Goal: Information Seeking & Learning: Learn about a topic

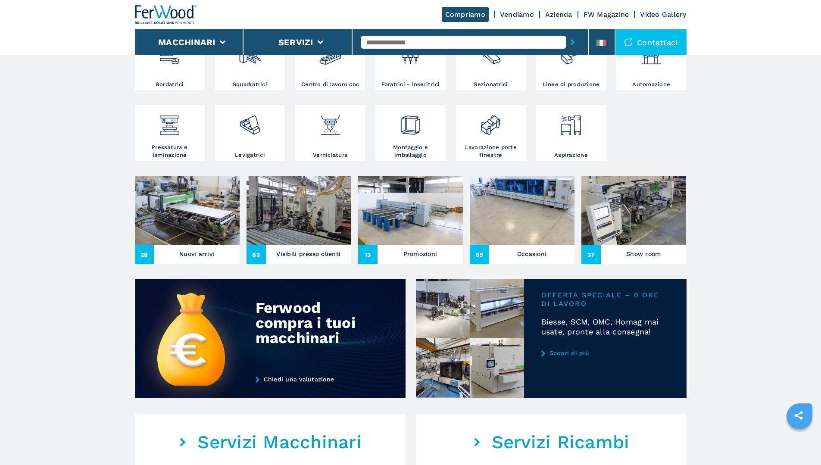
scroll to position [215, 0]
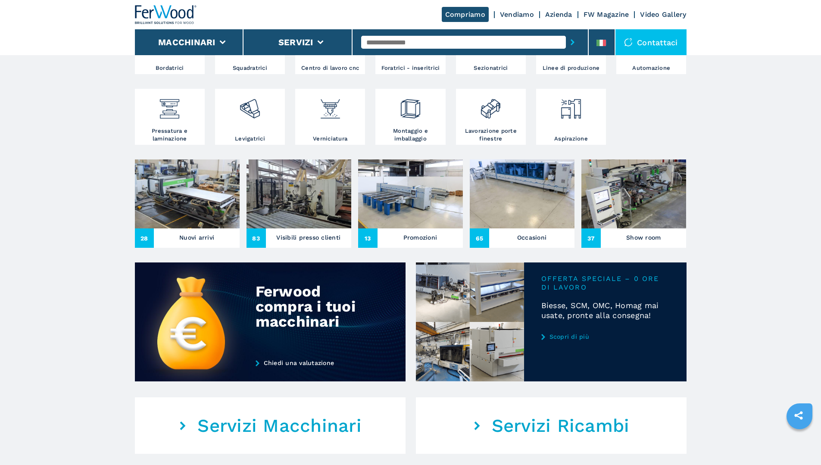
click at [195, 244] on h3 "Nuovi arrivi" at bounding box center [196, 237] width 35 height 12
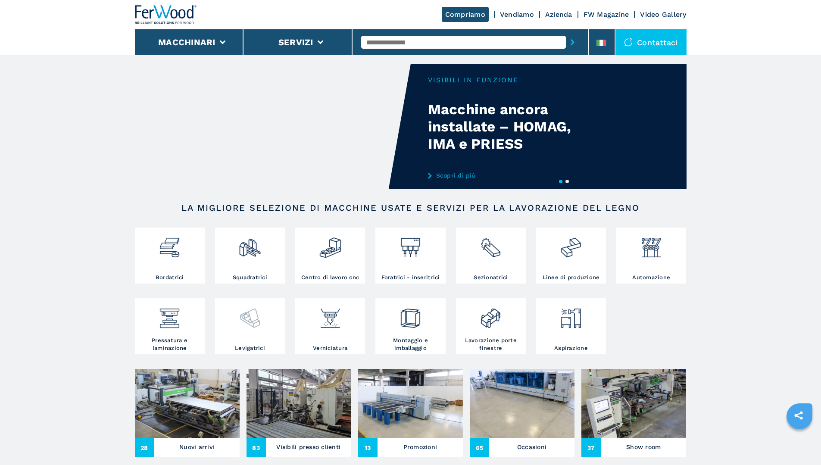
scroll to position [0, 0]
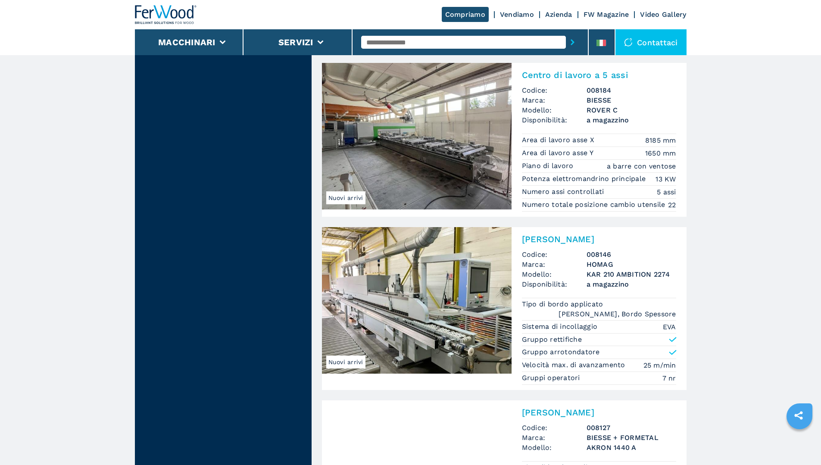
scroll to position [1422, 0]
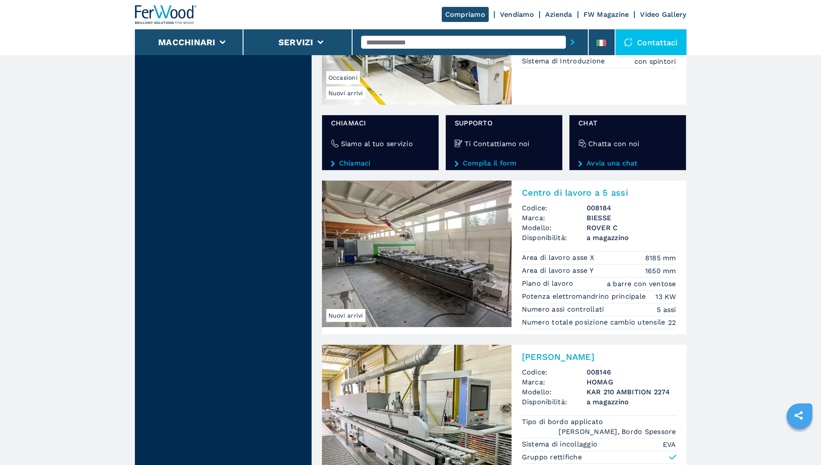
click at [416, 251] on img at bounding box center [417, 254] width 190 height 147
click at [432, 261] on img at bounding box center [417, 254] width 190 height 147
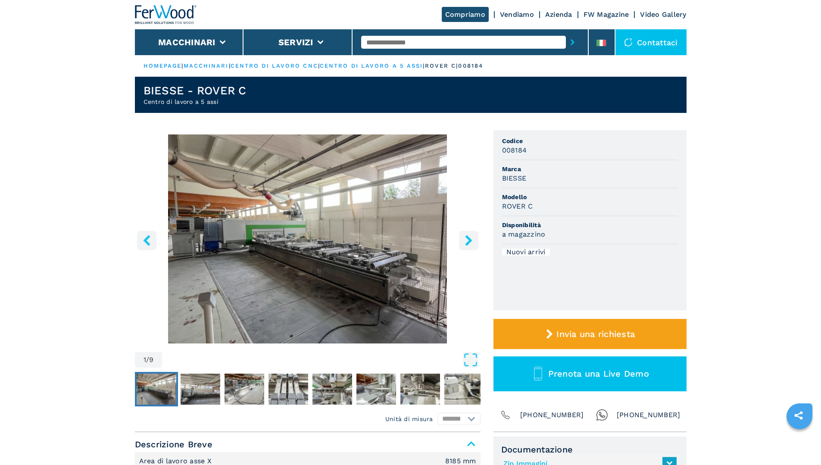
click at [322, 257] on img "Go to Slide 1" at bounding box center [308, 238] width 346 height 209
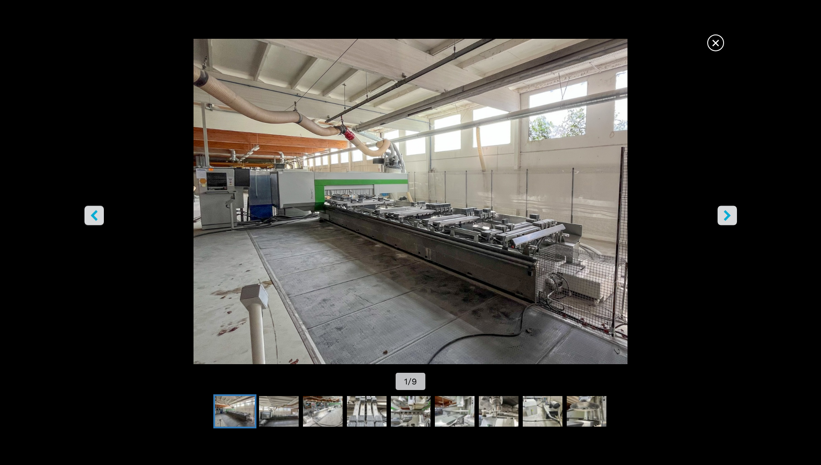
click at [723, 216] on icon "right-button" at bounding box center [727, 215] width 11 height 11
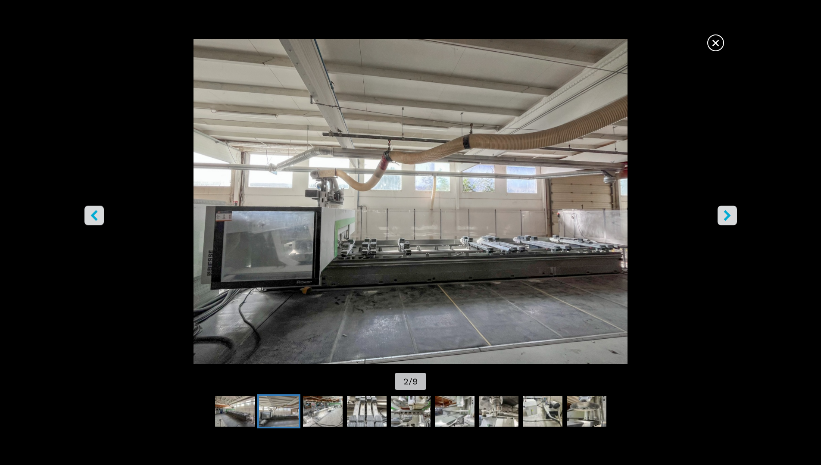
click at [722, 216] on icon "right-button" at bounding box center [727, 215] width 11 height 11
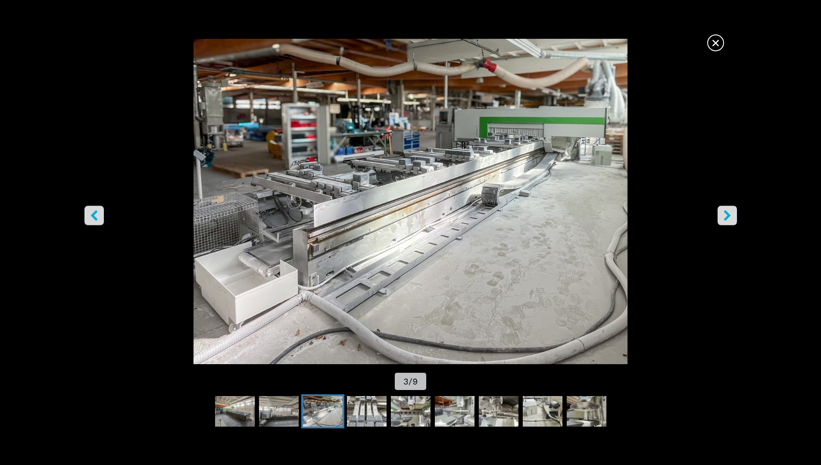
click at [722, 216] on icon "right-button" at bounding box center [727, 215] width 11 height 11
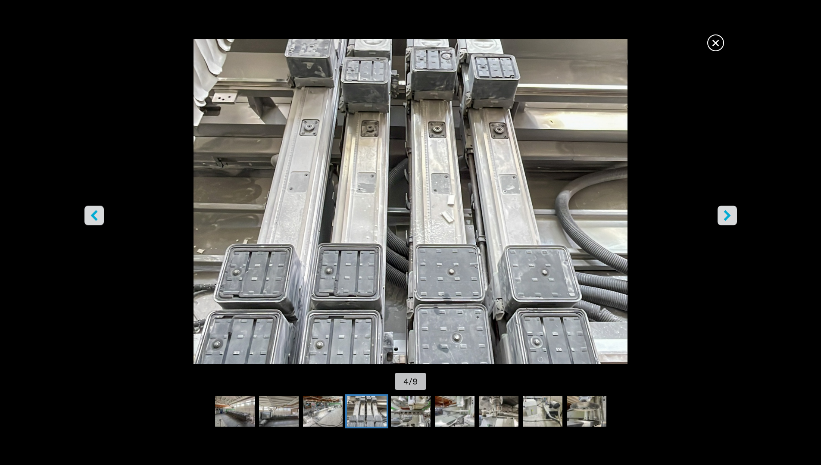
click at [722, 216] on icon "right-button" at bounding box center [727, 215] width 11 height 11
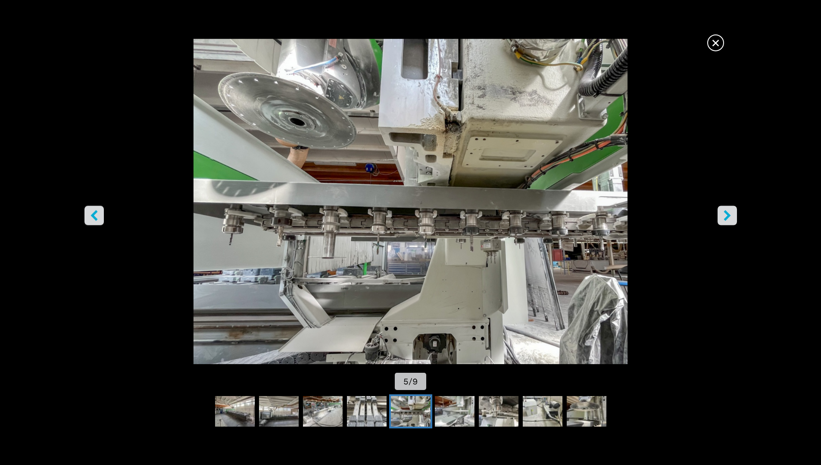
click at [722, 216] on icon "right-button" at bounding box center [727, 215] width 11 height 11
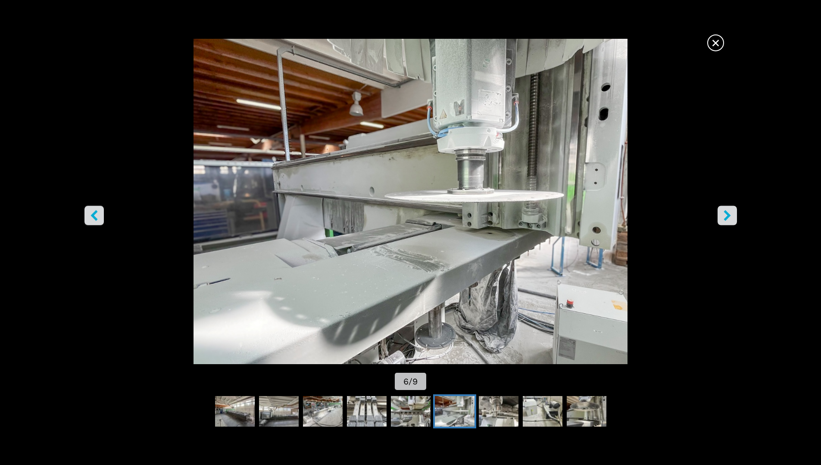
click at [722, 216] on icon "right-button" at bounding box center [727, 215] width 11 height 11
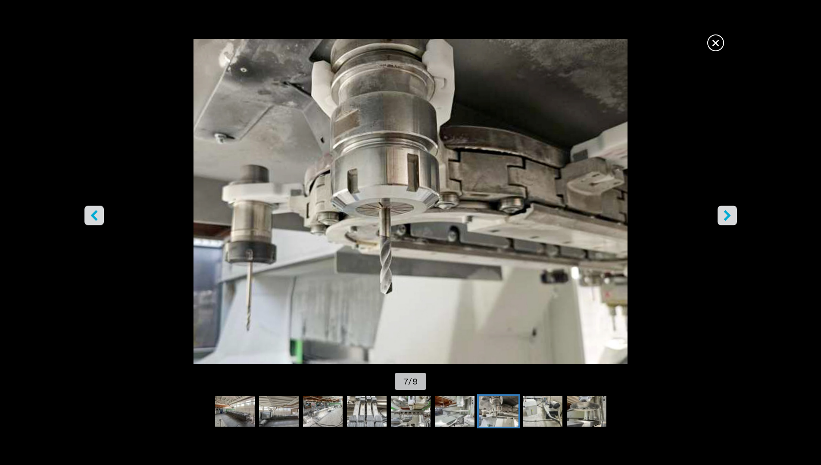
click at [722, 216] on icon "right-button" at bounding box center [727, 215] width 11 height 11
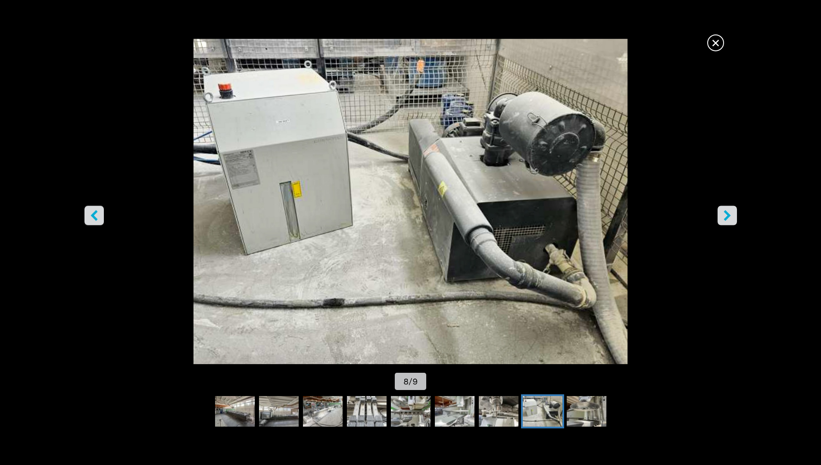
click at [722, 217] on icon "right-button" at bounding box center [727, 215] width 11 height 11
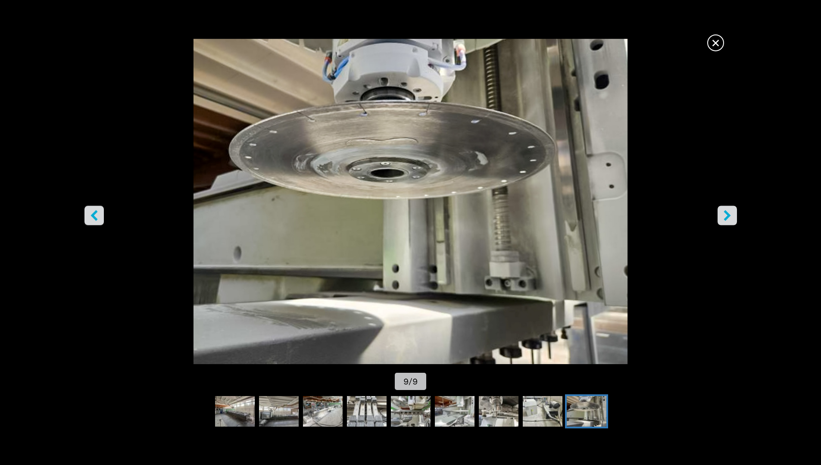
click at [725, 217] on icon "right-button" at bounding box center [727, 215] width 11 height 11
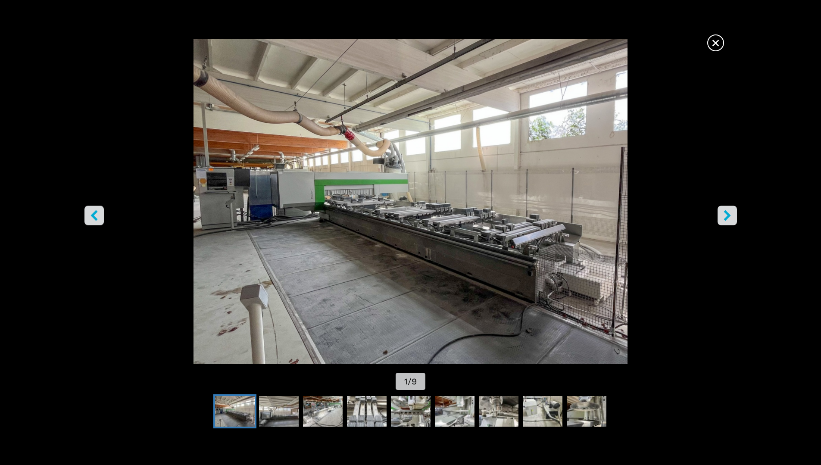
click at [725, 217] on icon "right-button" at bounding box center [727, 215] width 11 height 11
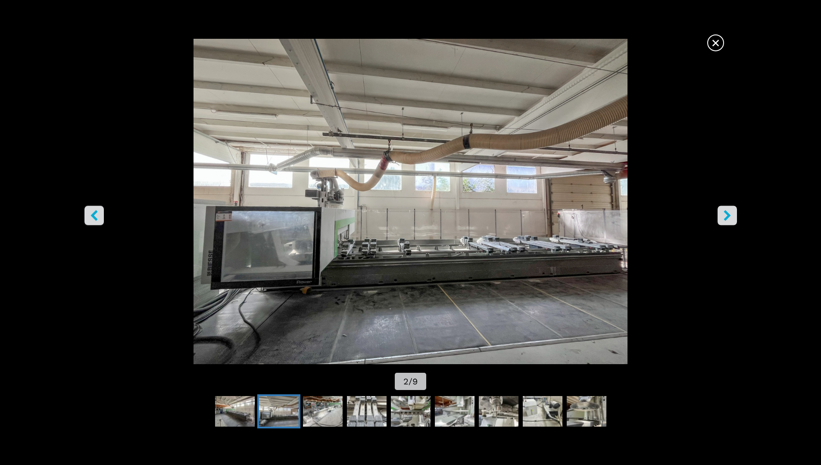
click at [725, 218] on icon "right-button" at bounding box center [727, 215] width 11 height 11
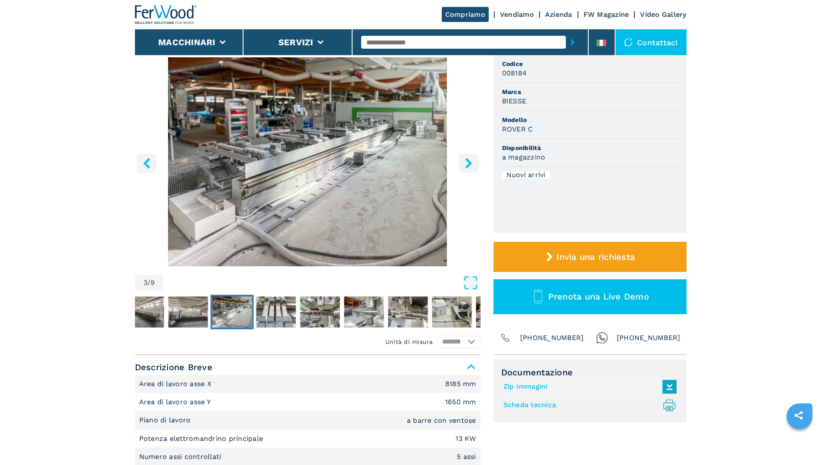
scroll to position [259, 0]
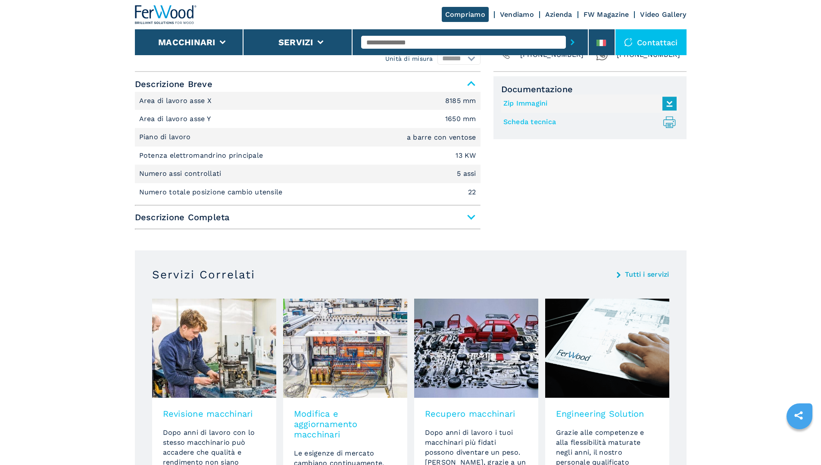
scroll to position [517, 0]
